Goal: Use online tool/utility

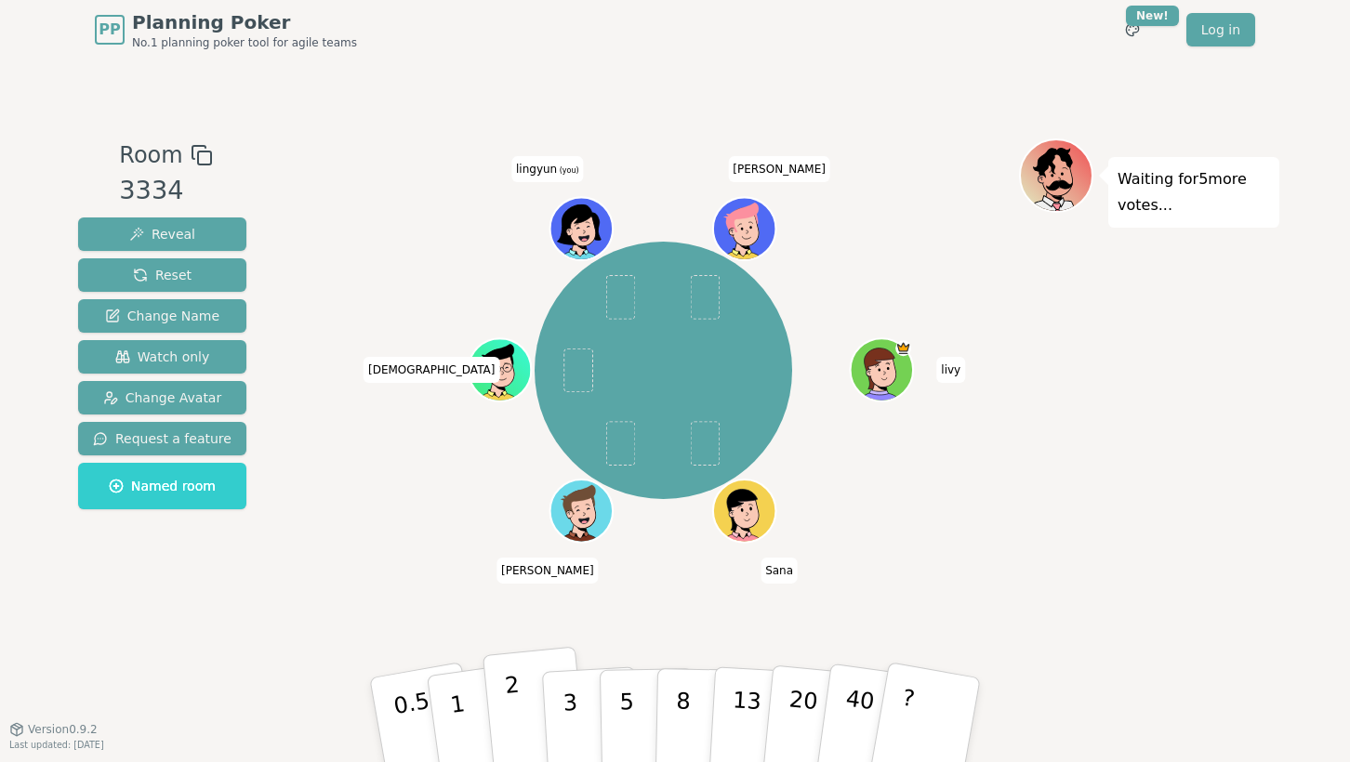
click at [501, 687] on button "2" at bounding box center [536, 721] width 106 height 148
click at [472, 706] on button "1" at bounding box center [479, 720] width 111 height 151
click at [514, 695] on p "2" at bounding box center [516, 722] width 24 height 101
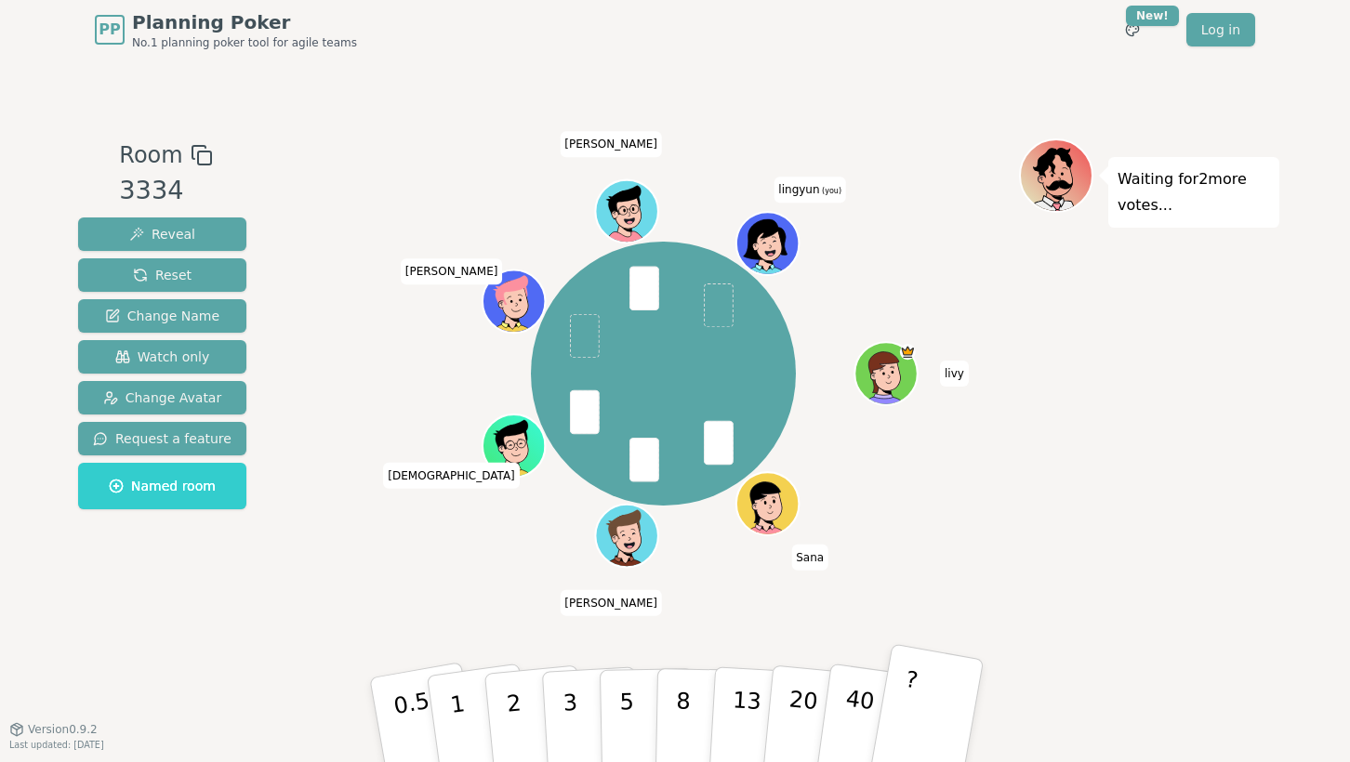
drag, startPoint x: 0, startPoint y: 0, endPoint x: 898, endPoint y: 681, distance: 1127.4
click at [912, 681] on p "?" at bounding box center [905, 717] width 29 height 101
click at [568, 703] on p "3" at bounding box center [572, 721] width 20 height 101
click at [468, 718] on button "1" at bounding box center [479, 720] width 111 height 151
click at [523, 713] on button "2" at bounding box center [536, 721] width 106 height 148
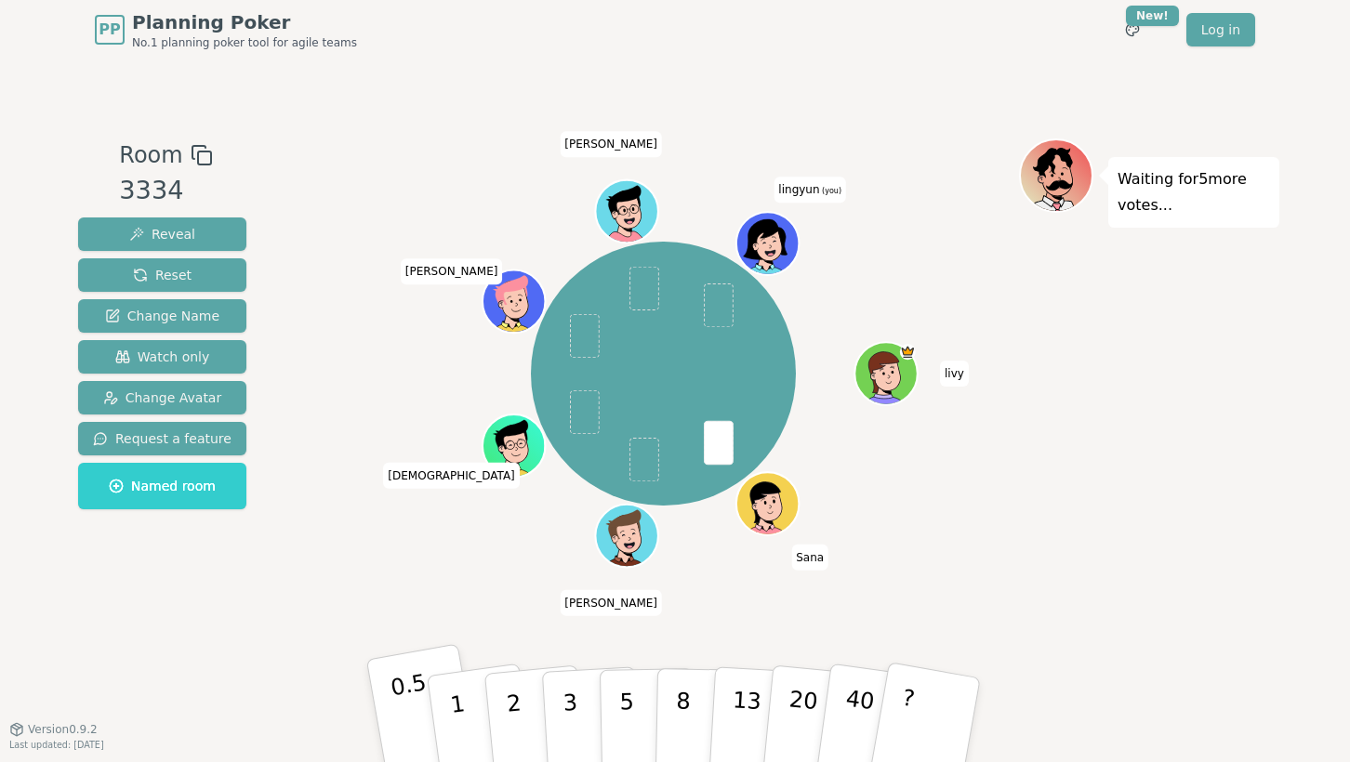
click at [416, 701] on p "0.5" at bounding box center [415, 721] width 52 height 105
click at [519, 702] on button "2" at bounding box center [536, 721] width 106 height 148
click at [454, 700] on p "1" at bounding box center [460, 722] width 28 height 101
click at [454, 727] on p "1" at bounding box center [460, 722] width 28 height 101
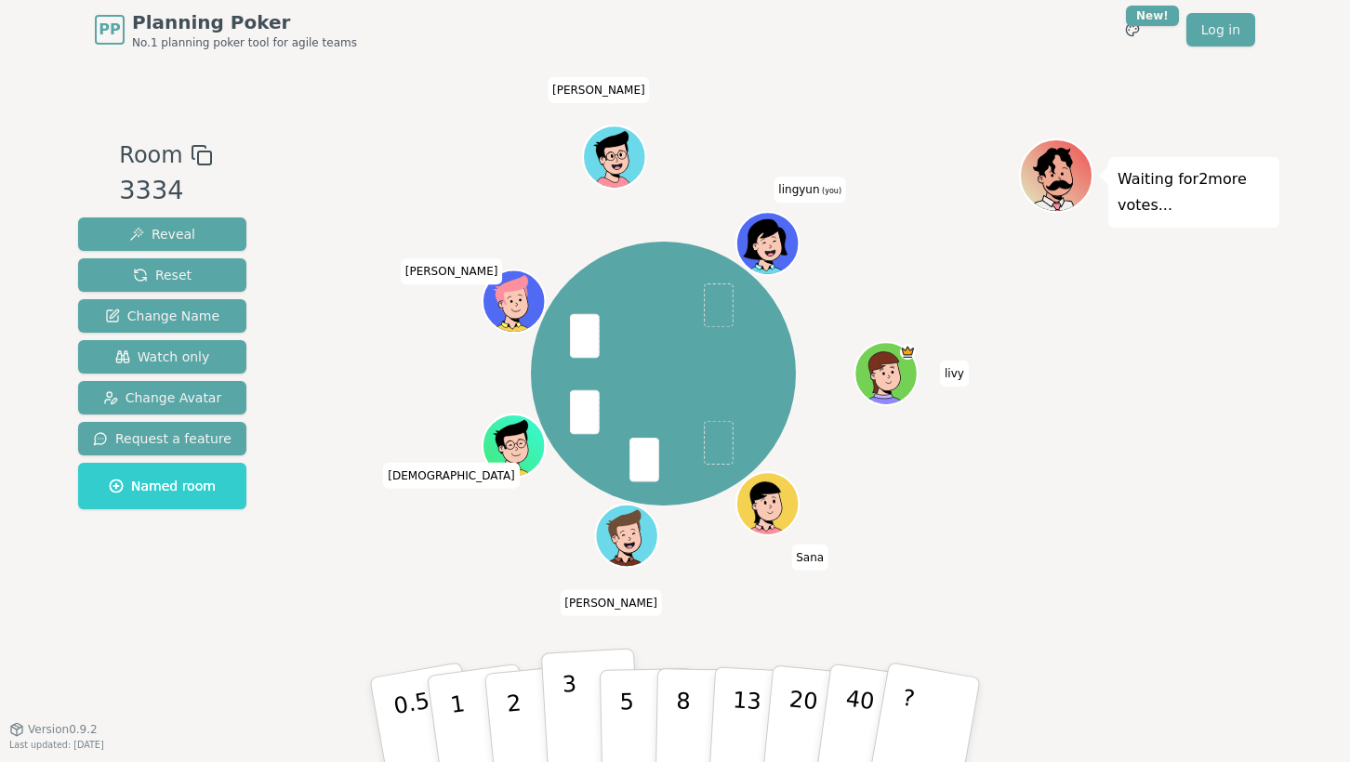
click at [573, 703] on p "3" at bounding box center [572, 721] width 20 height 101
click at [628, 699] on p "5" at bounding box center [627, 720] width 16 height 100
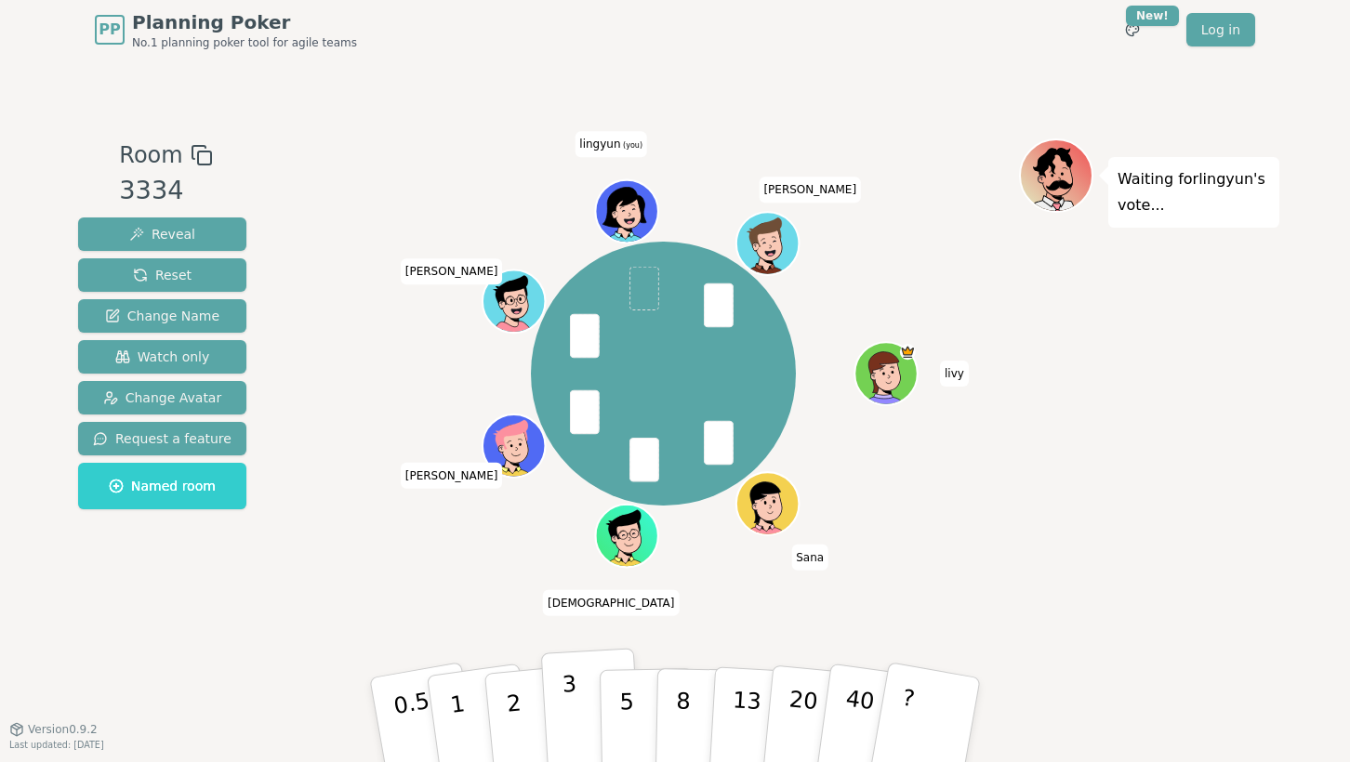
click at [574, 703] on p "3" at bounding box center [572, 721] width 20 height 101
click at [449, 708] on button "1" at bounding box center [479, 720] width 111 height 151
click at [454, 705] on p "1" at bounding box center [460, 722] width 28 height 101
